Goal: Task Accomplishment & Management: Complete application form

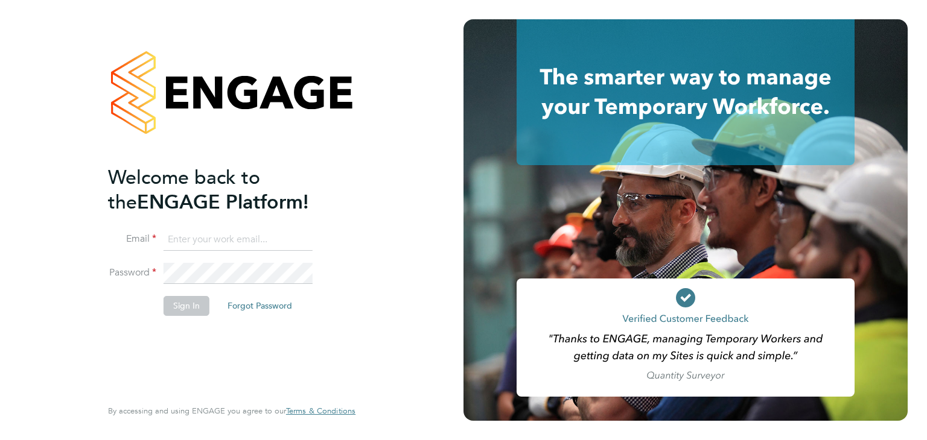
click at [237, 241] on input at bounding box center [238, 240] width 149 height 22
paste input "rkumar.rajkumar676@gmail.com"
type input "rkumar.rajkumar676@gmail.com"
click at [191, 305] on button "Sign In" at bounding box center [187, 305] width 46 height 19
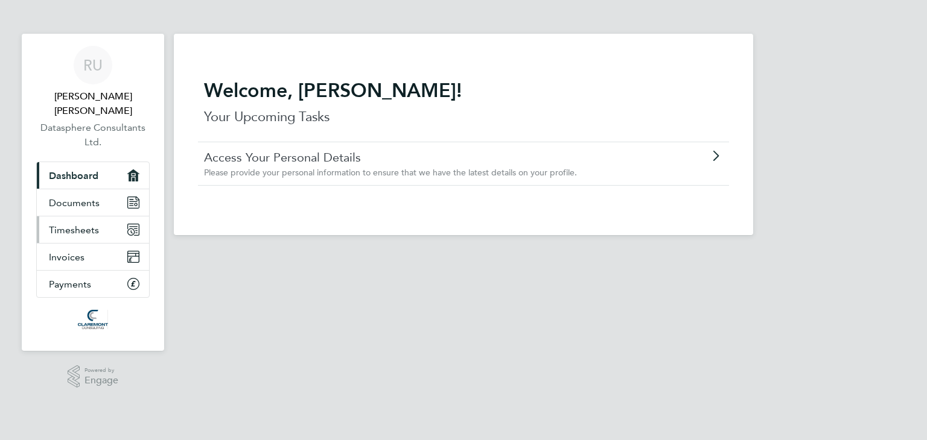
click at [75, 224] on span "Timesheets" at bounding box center [74, 229] width 50 height 11
click at [59, 224] on span "Timesheets" at bounding box center [74, 229] width 50 height 11
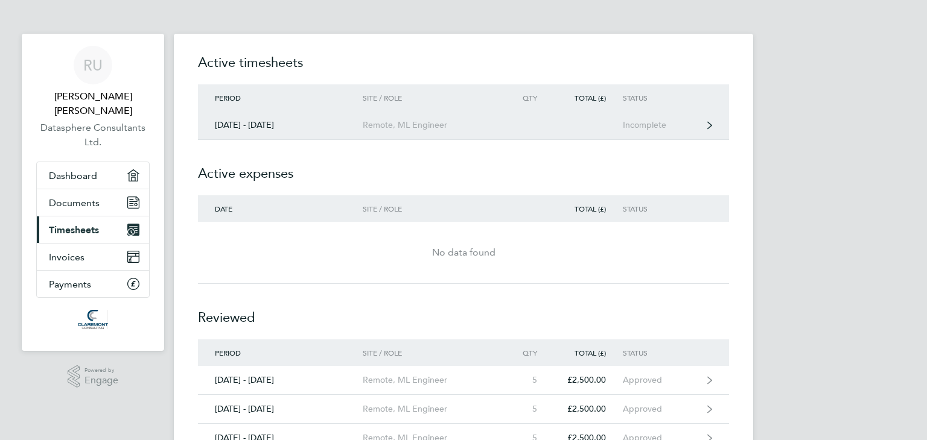
click at [664, 124] on div "Incomplete" at bounding box center [660, 125] width 74 height 10
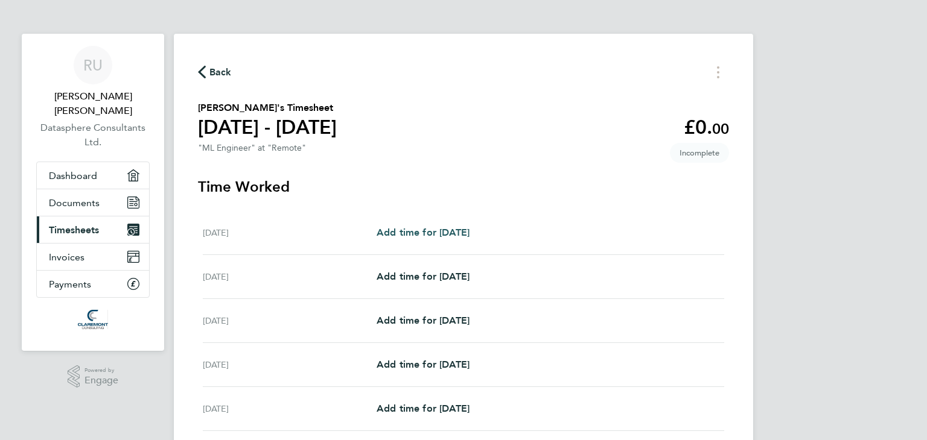
click at [430, 229] on span "Add time for [DATE]" at bounding box center [422, 232] width 93 height 11
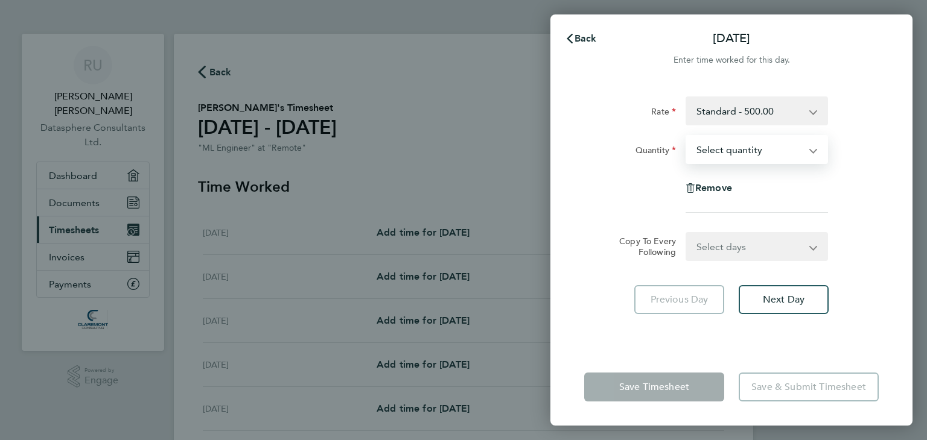
click at [786, 145] on select "Select quantity 0.5 1" at bounding box center [749, 149] width 125 height 27
select select "1"
click at [687, 136] on select "Select quantity 0.5 1" at bounding box center [749, 149] width 125 height 27
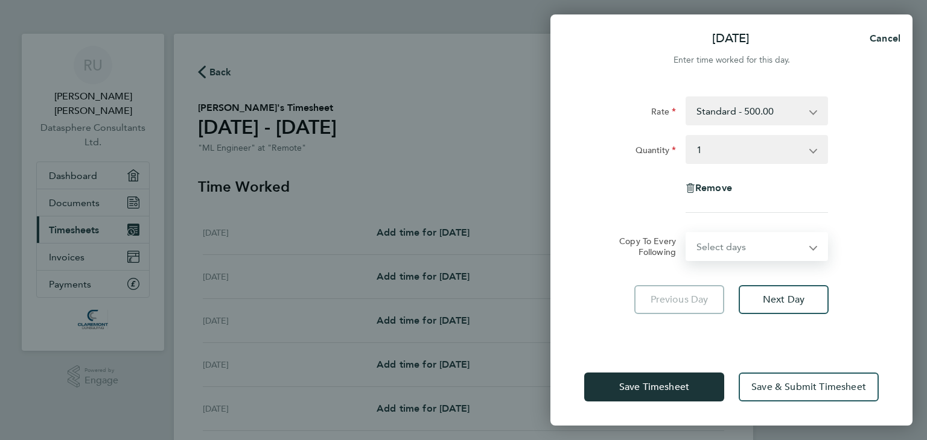
click at [766, 240] on select "Select days Day Weekday (Mon-Fri) Weekend (Sat-Sun) [DATE] [DATE] [DATE] [DATE]…" at bounding box center [750, 246] width 127 height 27
select select "WEEKDAY"
click at [687, 233] on select "Select days Day Weekday (Mon-Fri) Weekend (Sat-Sun) [DATE] [DATE] [DATE] [DATE]…" at bounding box center [750, 246] width 127 height 27
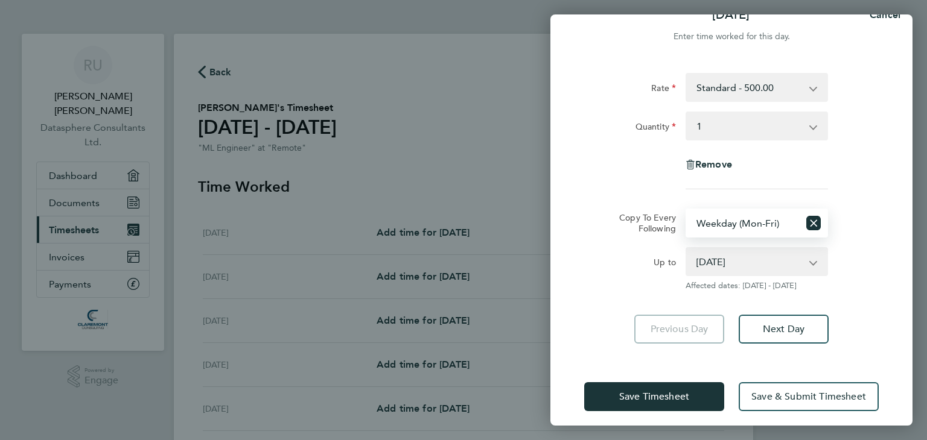
scroll to position [33, 0]
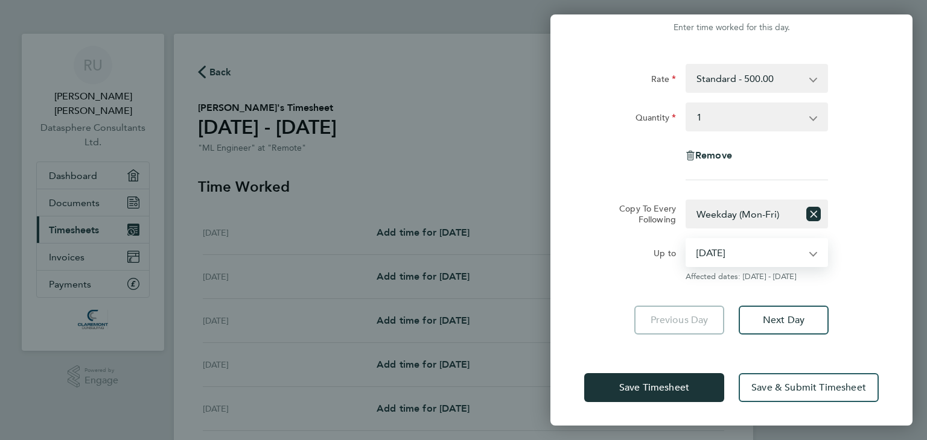
click at [773, 250] on select "[DATE] [DATE] [DATE] [DATE] [DATE] [DATE]" at bounding box center [749, 253] width 125 height 27
click at [687, 240] on select "[DATE] [DATE] [DATE] [DATE] [DATE] [DATE]" at bounding box center [749, 253] width 125 height 27
click at [776, 252] on select "[DATE] [DATE] [DATE] [DATE] [DATE] [DATE]" at bounding box center [749, 253] width 125 height 27
select select "[DATE]"
click at [687, 240] on select "[DATE] [DATE] [DATE] [DATE] [DATE] [DATE]" at bounding box center [749, 253] width 125 height 27
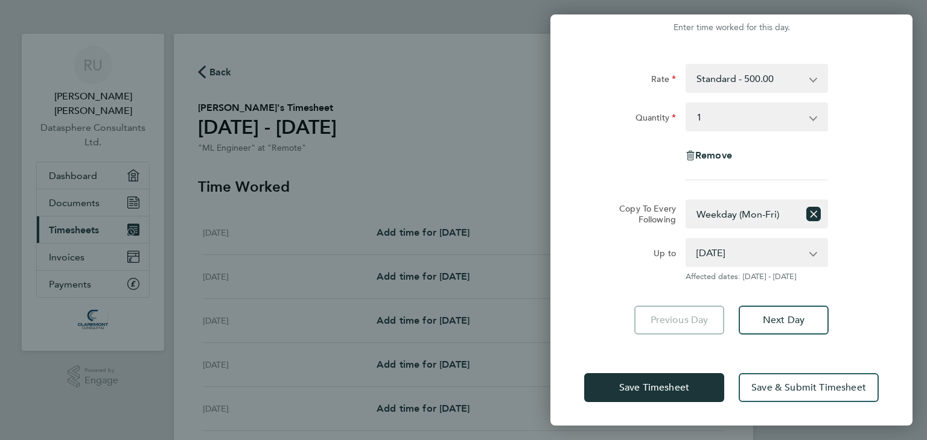
click at [874, 293] on div "Rate Standard - 500.00 Quantity Select quantity 0.5 1 Remove Copy To Every Foll…" at bounding box center [731, 199] width 362 height 300
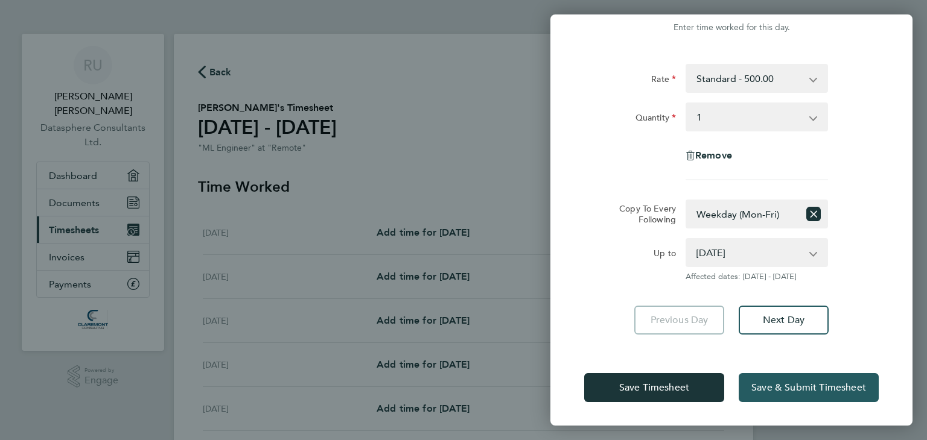
click at [789, 377] on button "Save & Submit Timesheet" at bounding box center [809, 387] width 140 height 29
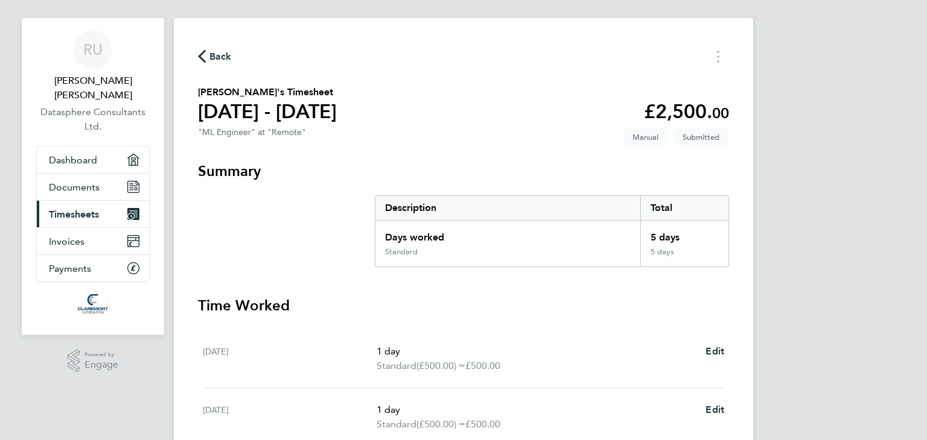
scroll to position [14, 0]
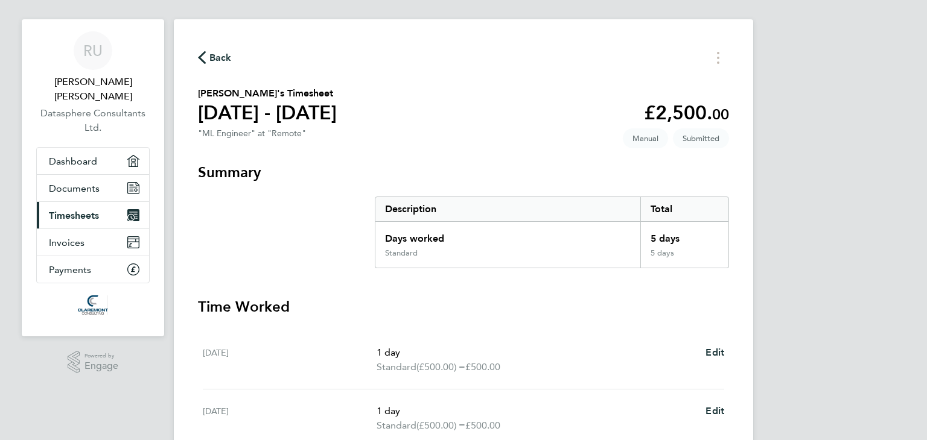
click at [91, 210] on span "Timesheets" at bounding box center [74, 215] width 50 height 11
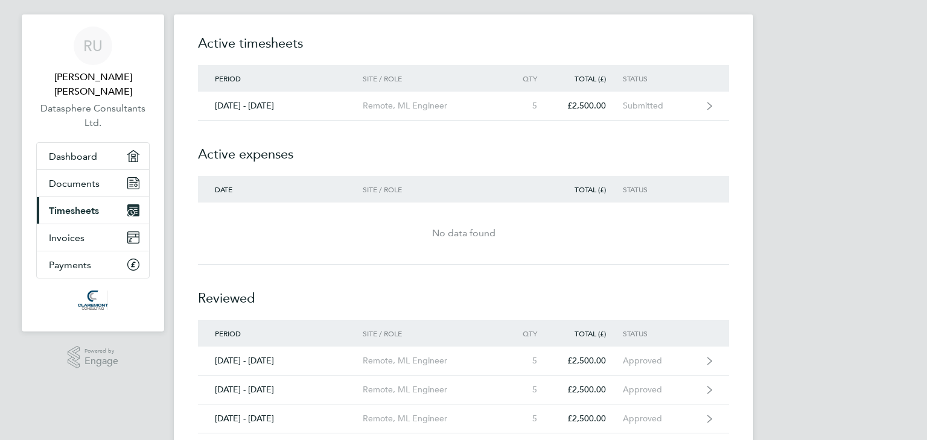
scroll to position [18, 0]
click at [793, 197] on div "RU [PERSON_NAME] [PERSON_NAME] Datasphere Consultants Ltd. Applications: Dashbo…" at bounding box center [463, 273] width 927 height 583
